Goal: Use online tool/utility: Utilize a website feature to perform a specific function

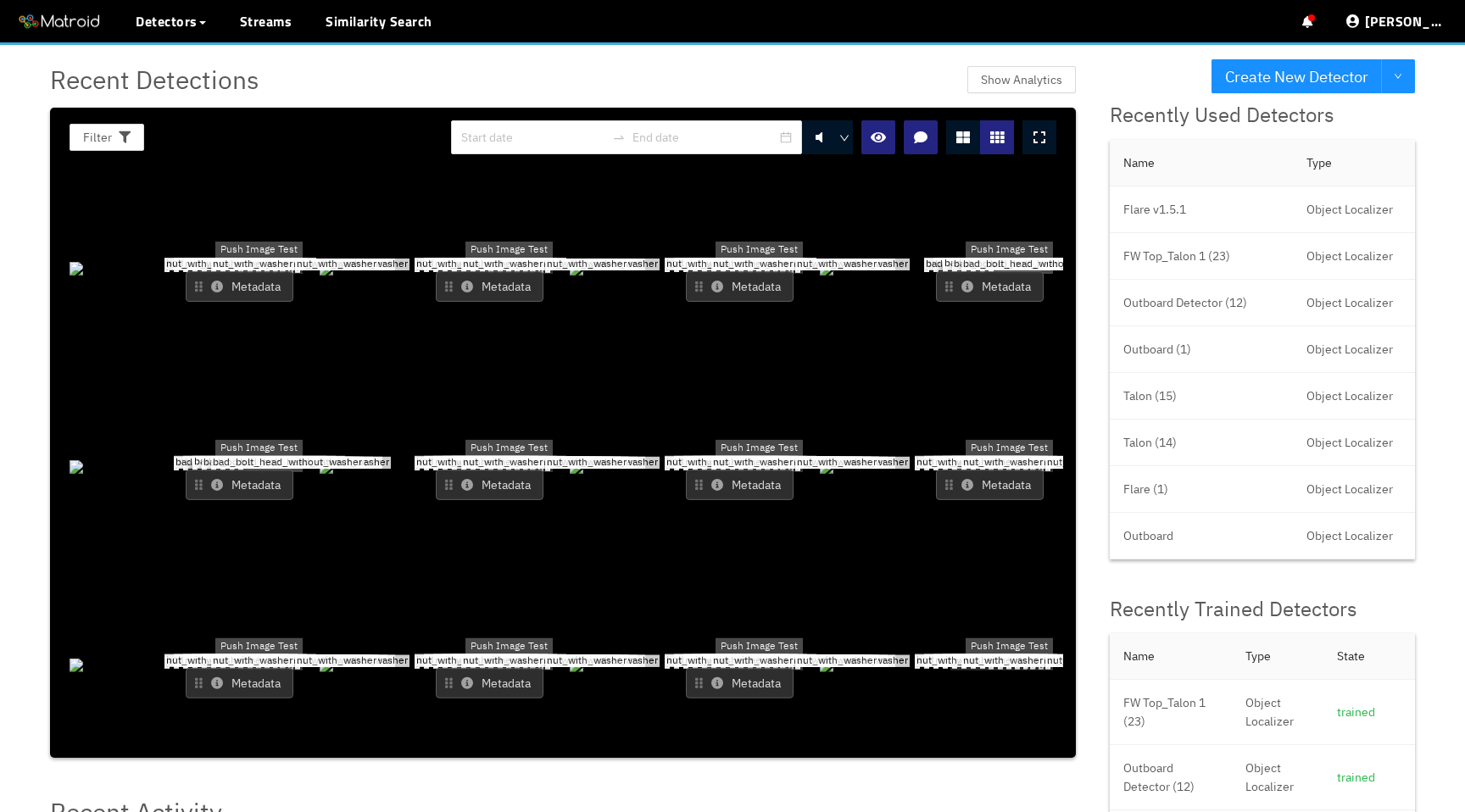
click at [467, 271] on button "Metadata" at bounding box center [489, 286] width 107 height 31
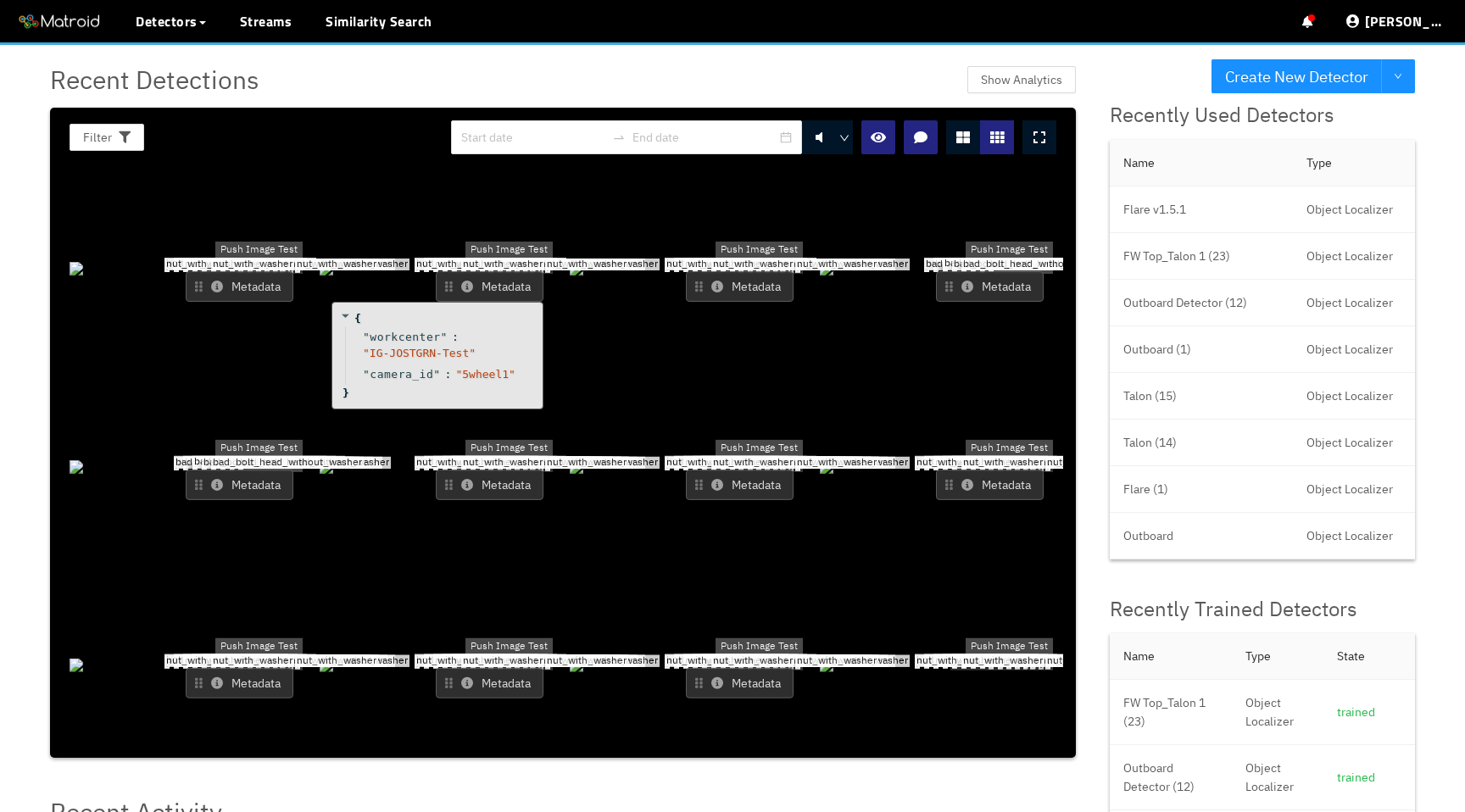
click at [219, 281] on icon at bounding box center [217, 287] width 12 height 12
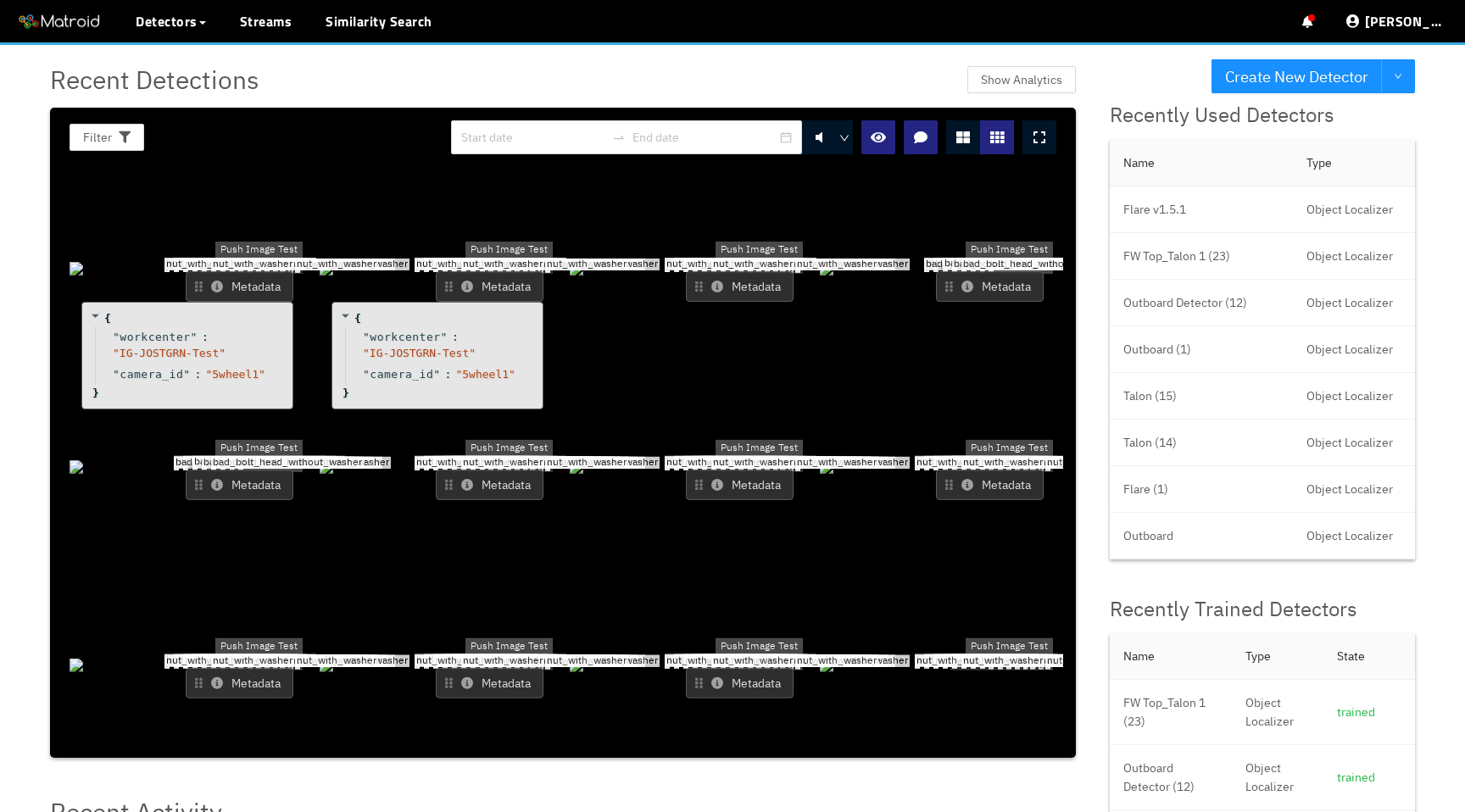
click at [219, 281] on icon at bounding box center [217, 287] width 12 height 12
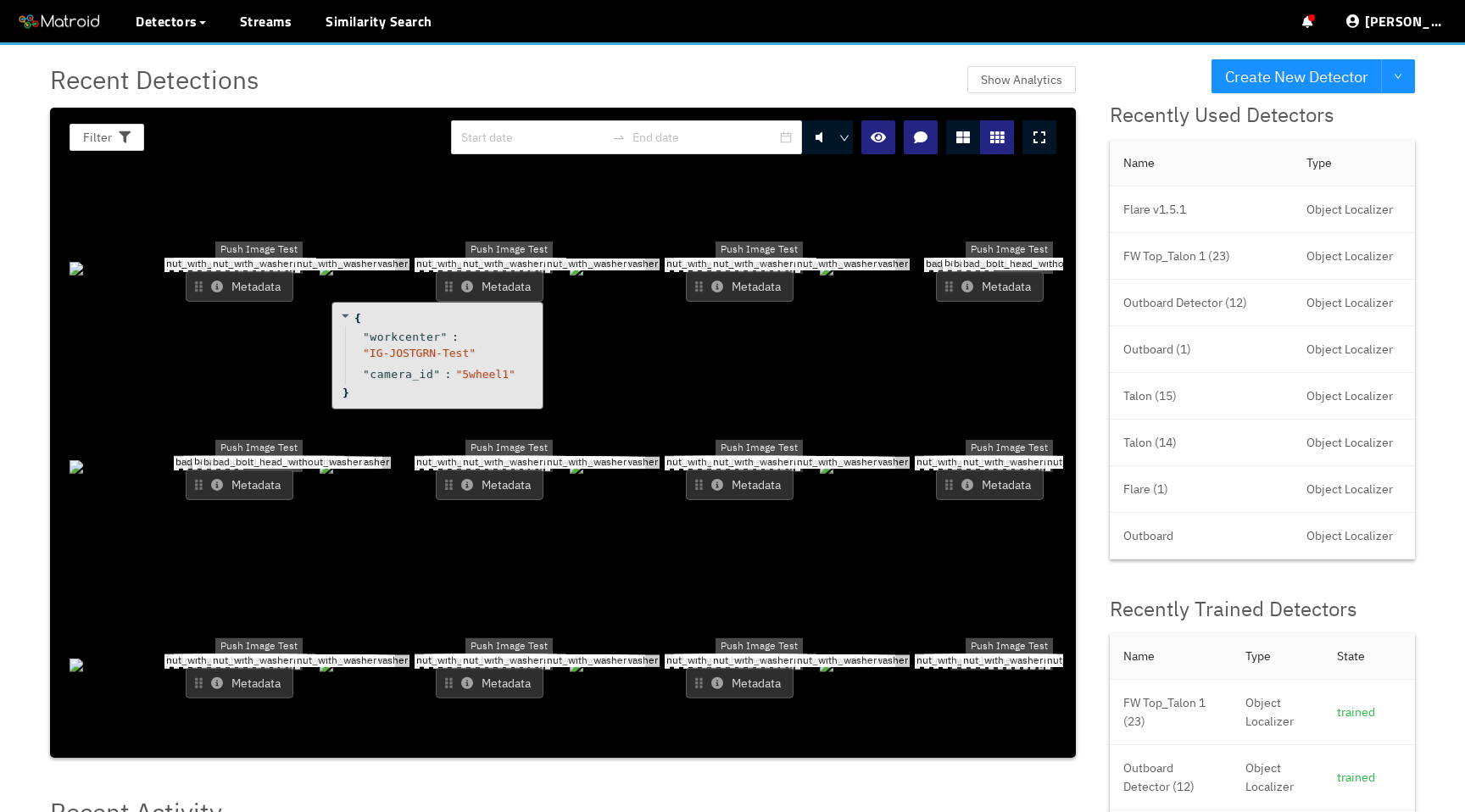
click at [222, 270] on span "nut_with_washer" at bounding box center [252, 264] width 83 height 12
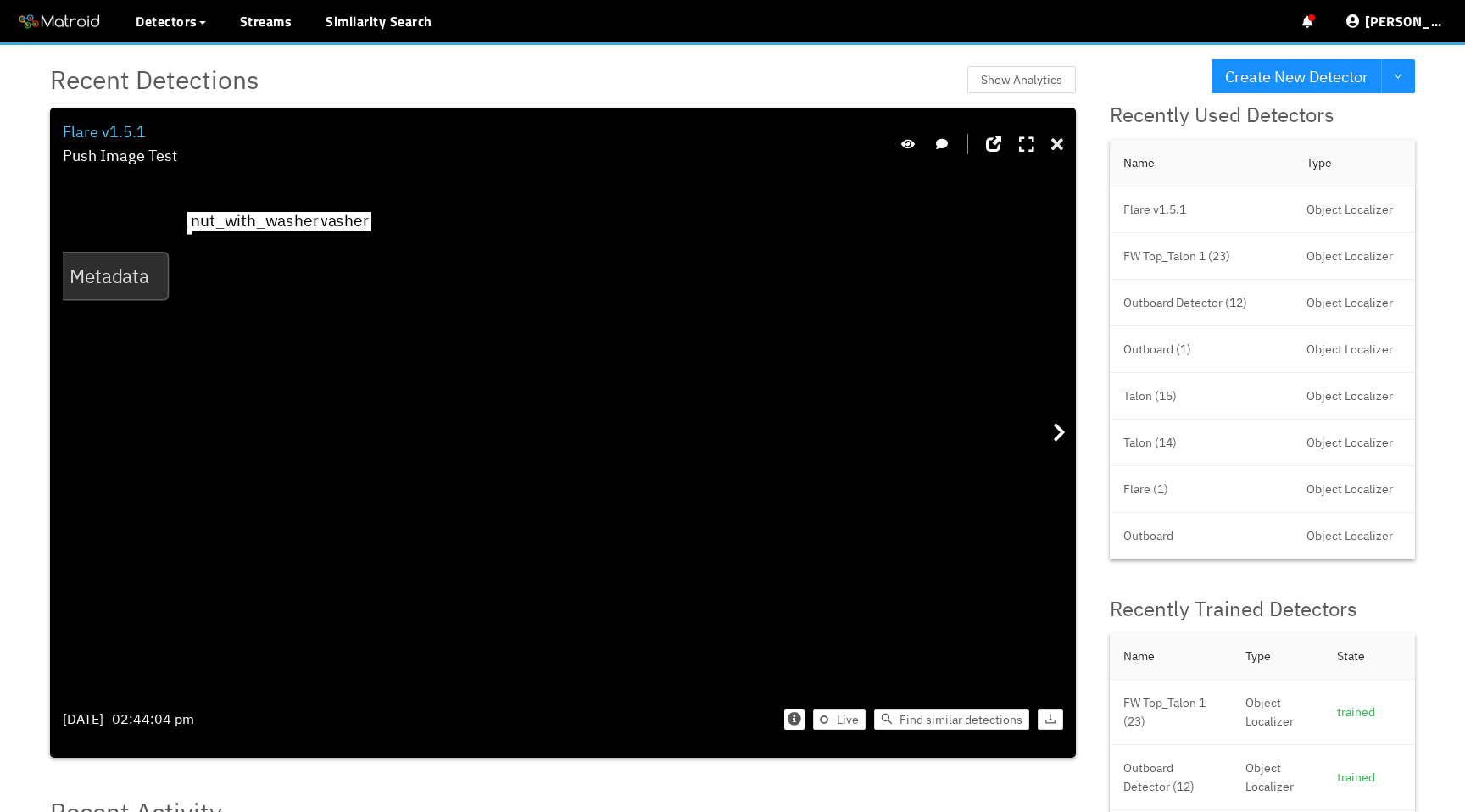
click at [1052, 145] on icon at bounding box center [1058, 144] width 12 height 17
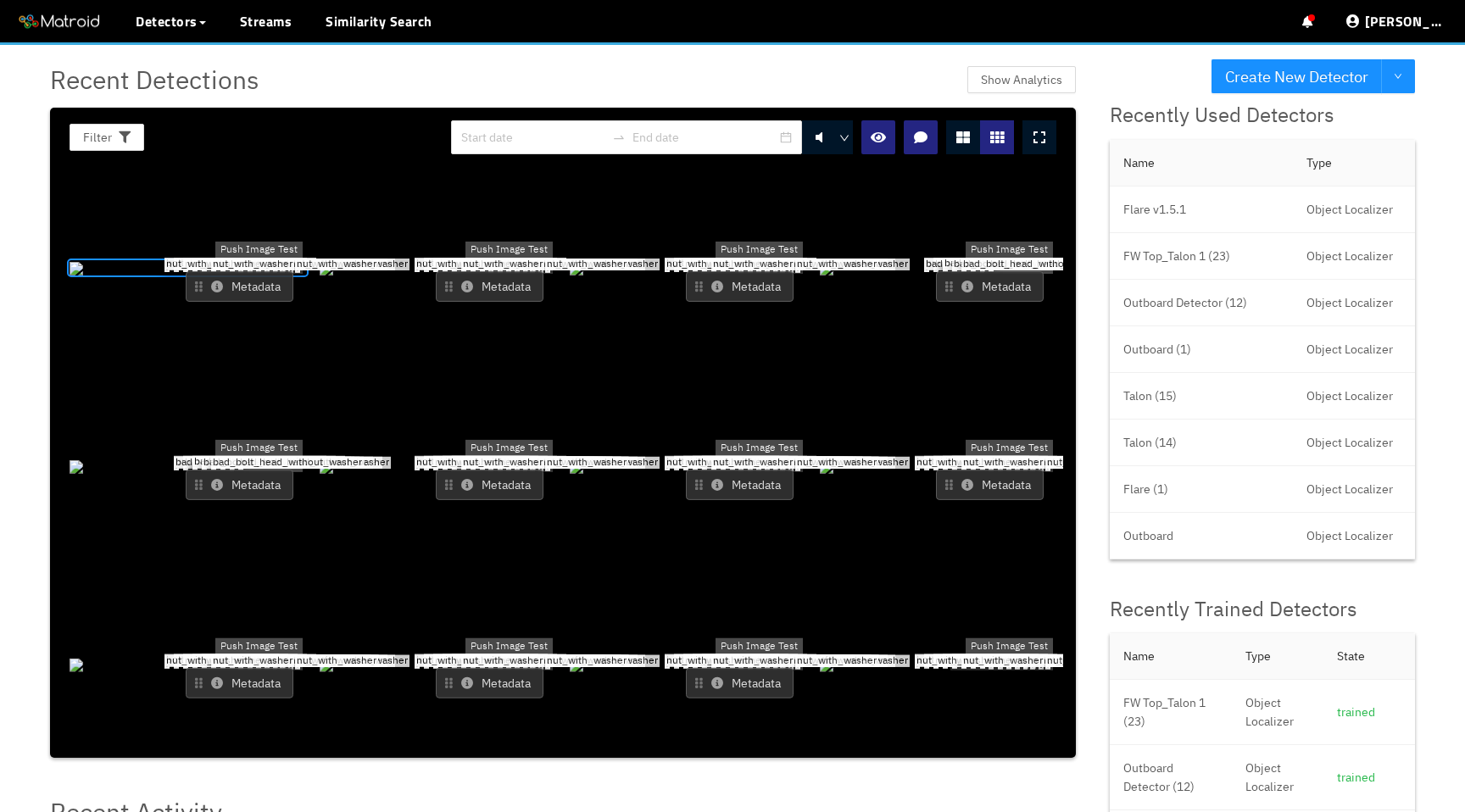
click at [207, 277] on div "bolt_head_with_washer bolt_head_with_washer nut_with_washer bolt_head_with_wash…" at bounding box center [188, 267] width 236 height 18
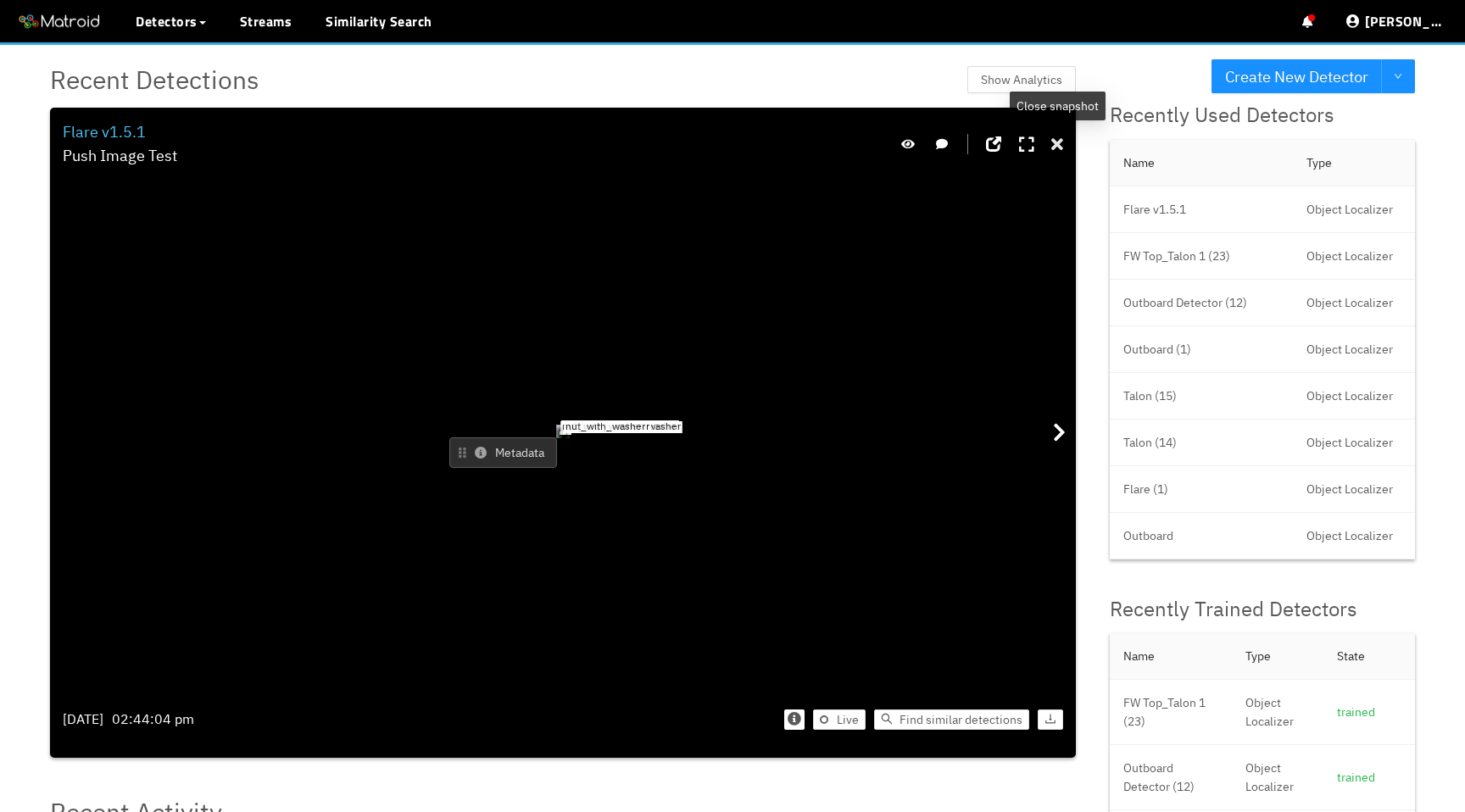
click at [1060, 138] on icon at bounding box center [1058, 144] width 12 height 17
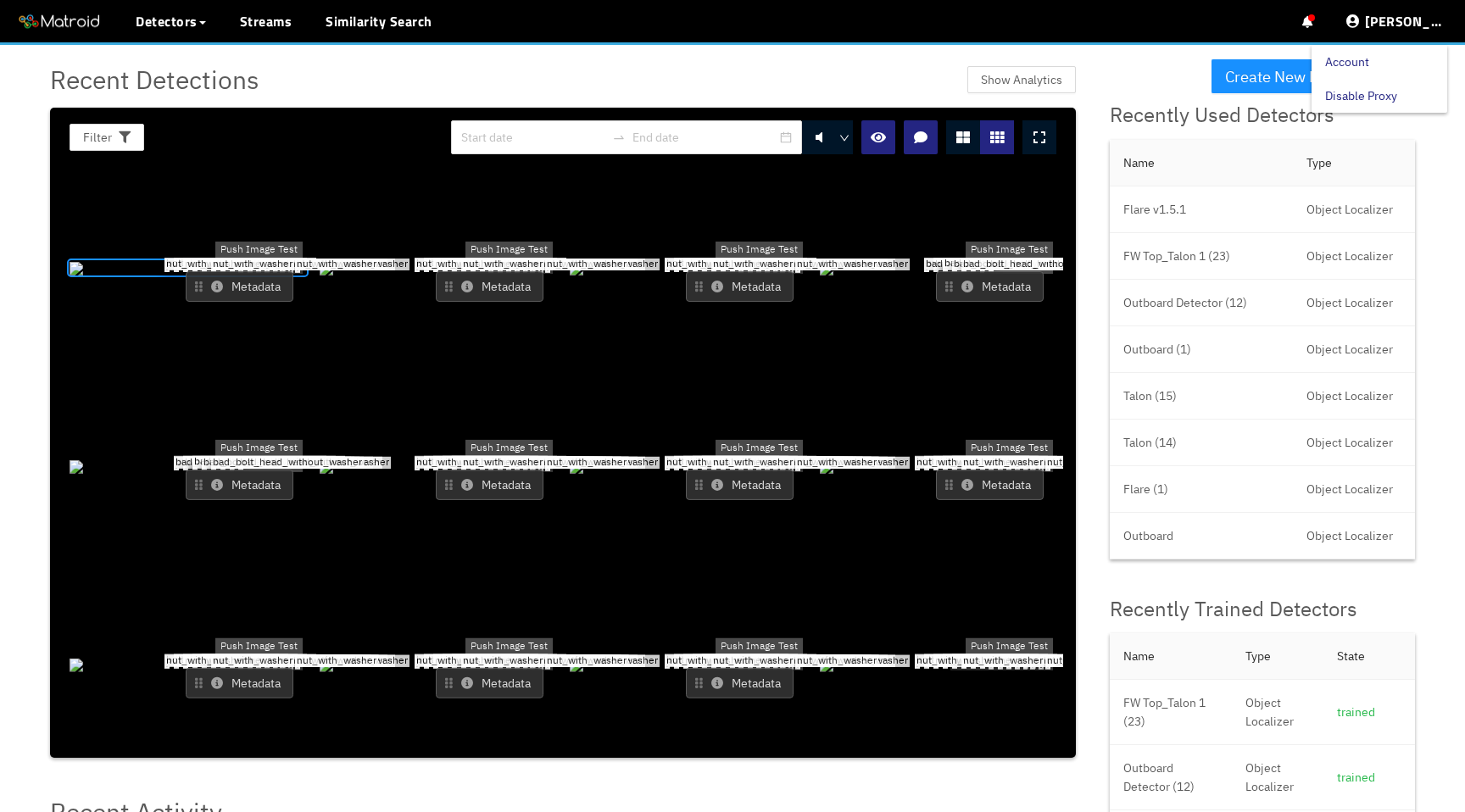
click at [1361, 94] on link "Disable Proxy" at bounding box center [1361, 95] width 72 height 34
